Goal: Information Seeking & Learning: Understand process/instructions

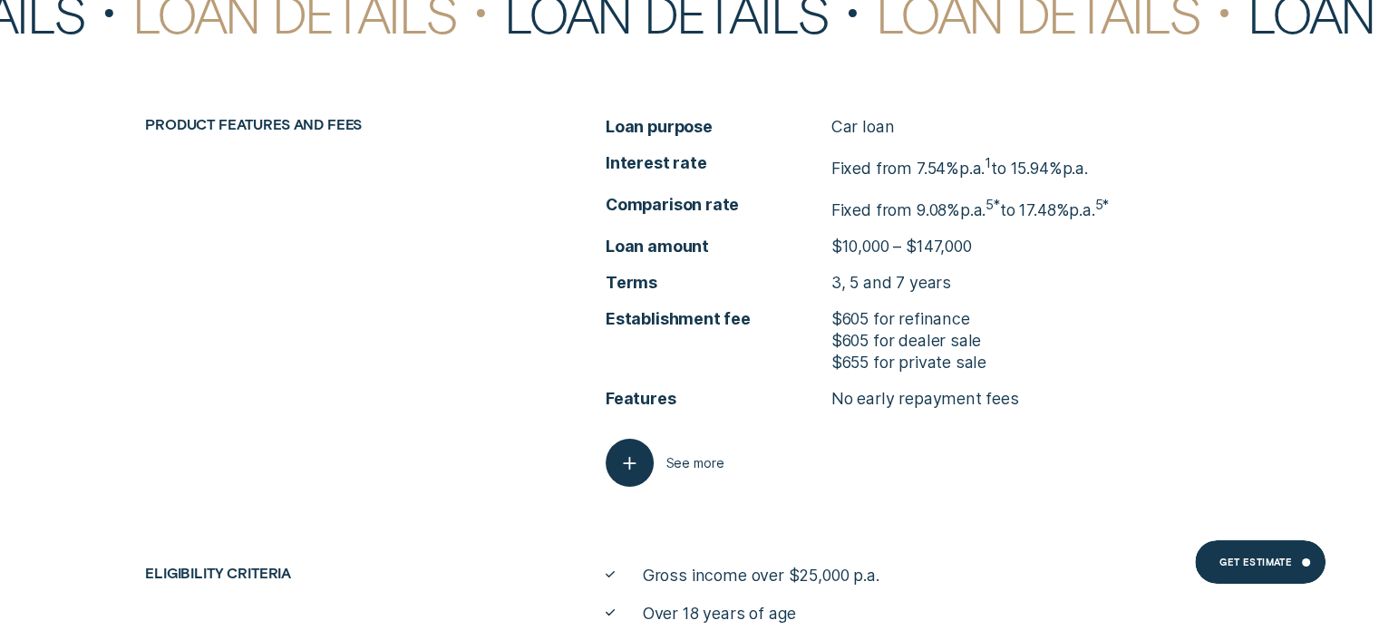
scroll to position [6621, 0]
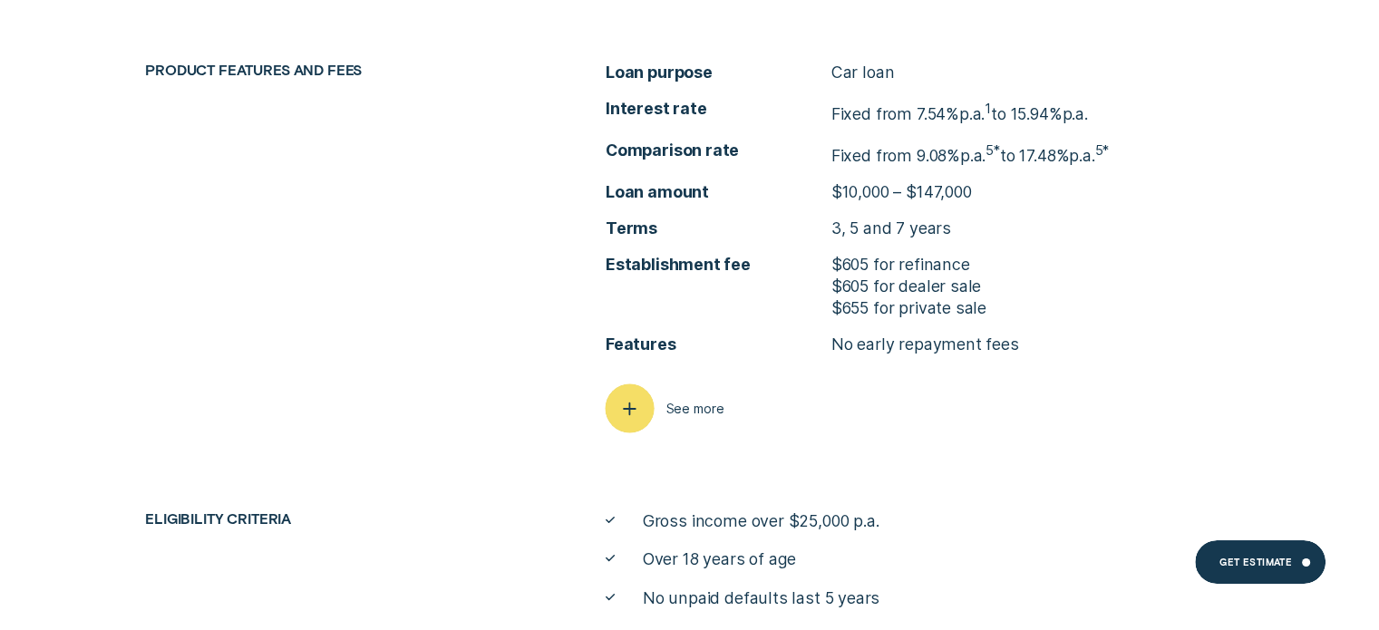
click at [639, 417] on icon "button" at bounding box center [630, 409] width 24 height 28
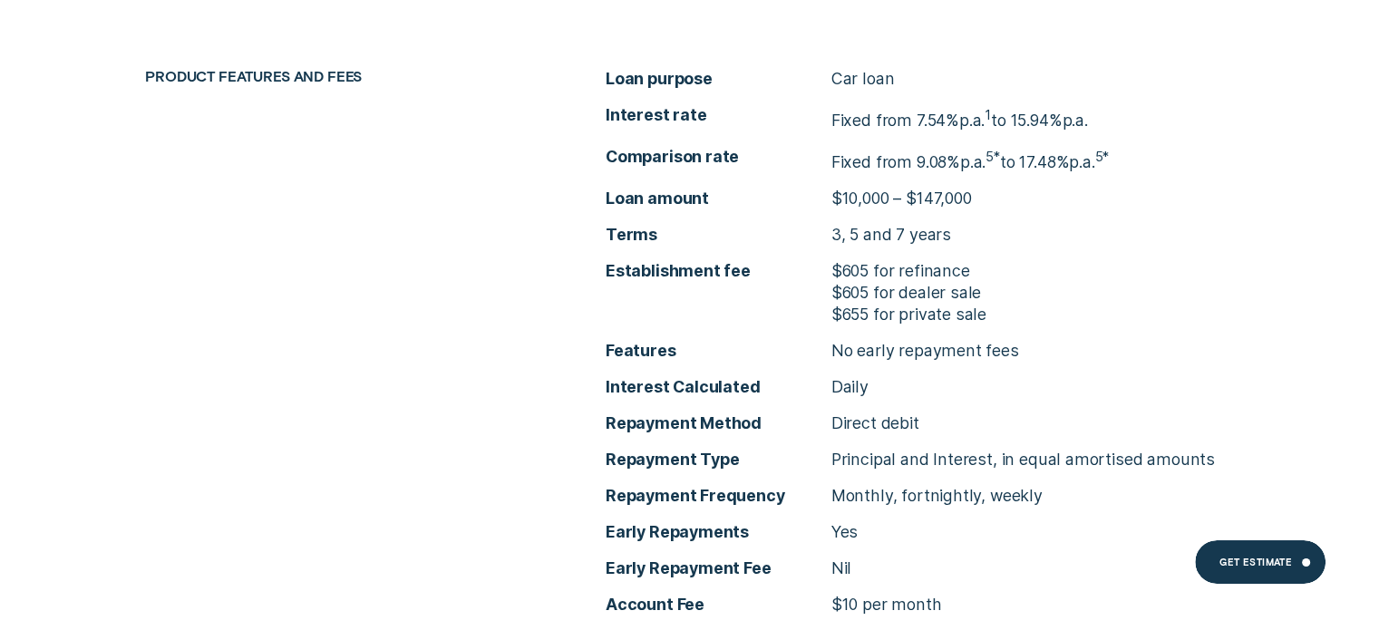
scroll to position [6617, 0]
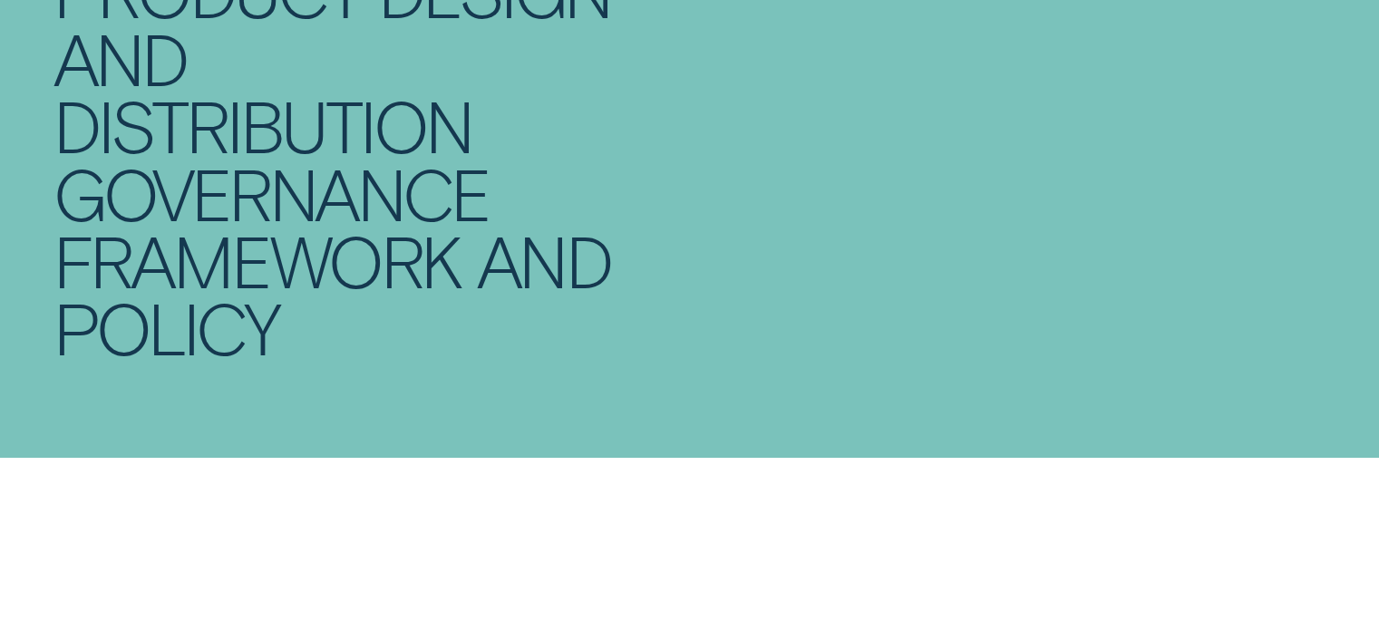
scroll to position [635, 0]
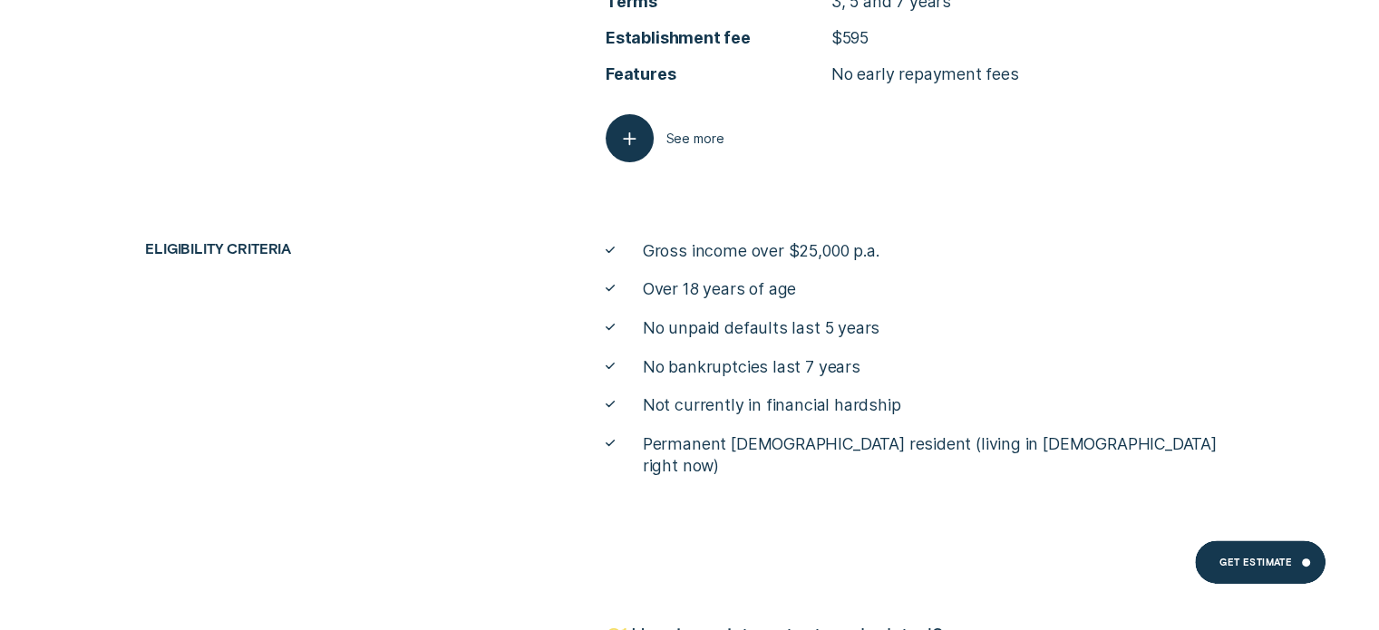
scroll to position [7362, 0]
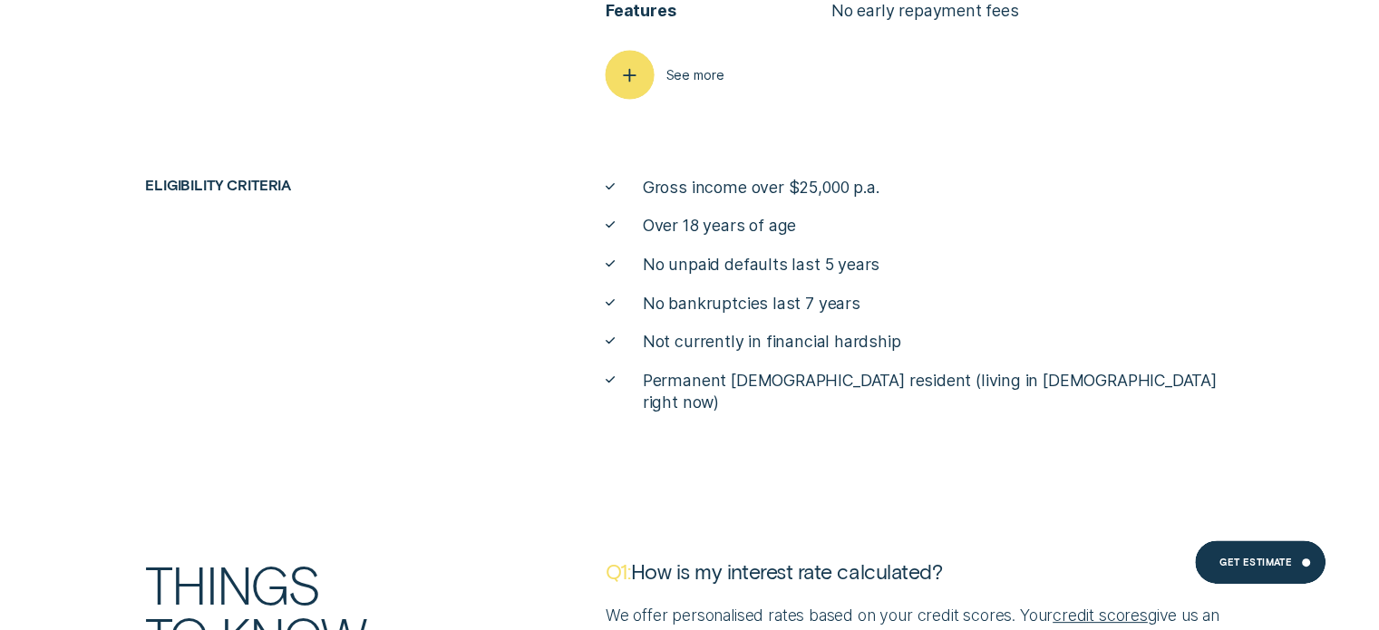
click at [650, 80] on div "button" at bounding box center [629, 74] width 49 height 49
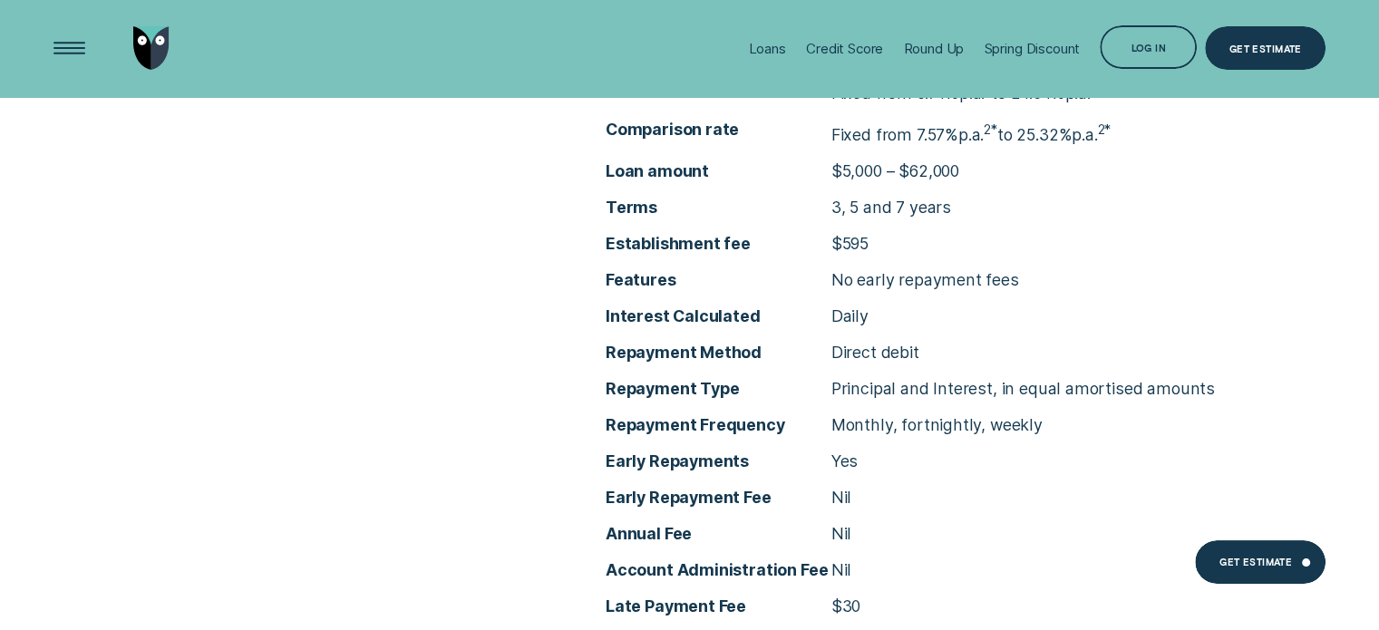
scroll to position [7090, 0]
